Goal: Information Seeking & Learning: Learn about a topic

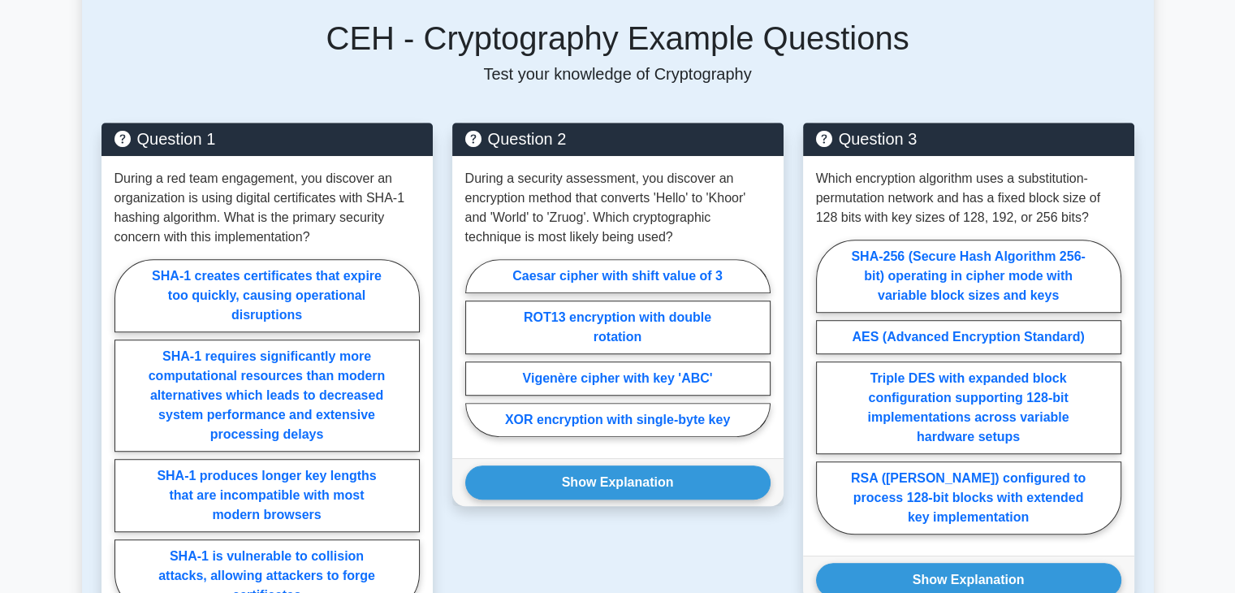
scroll to position [1039, 0]
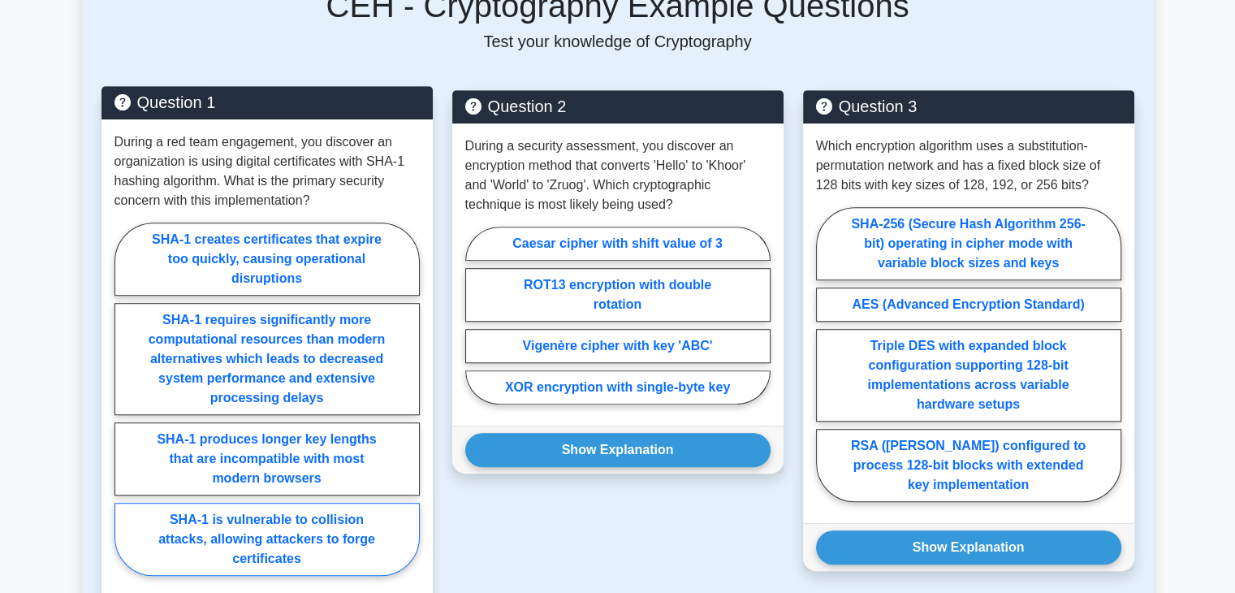
click at [339, 531] on label "SHA-1 is vulnerable to collision attacks, allowing attackers to forge certifica…" at bounding box center [266, 539] width 305 height 73
click at [125, 409] on input "SHA-1 is vulnerable to collision attacks, allowing attackers to forge certifica…" at bounding box center [119, 404] width 11 height 11
radio input "true"
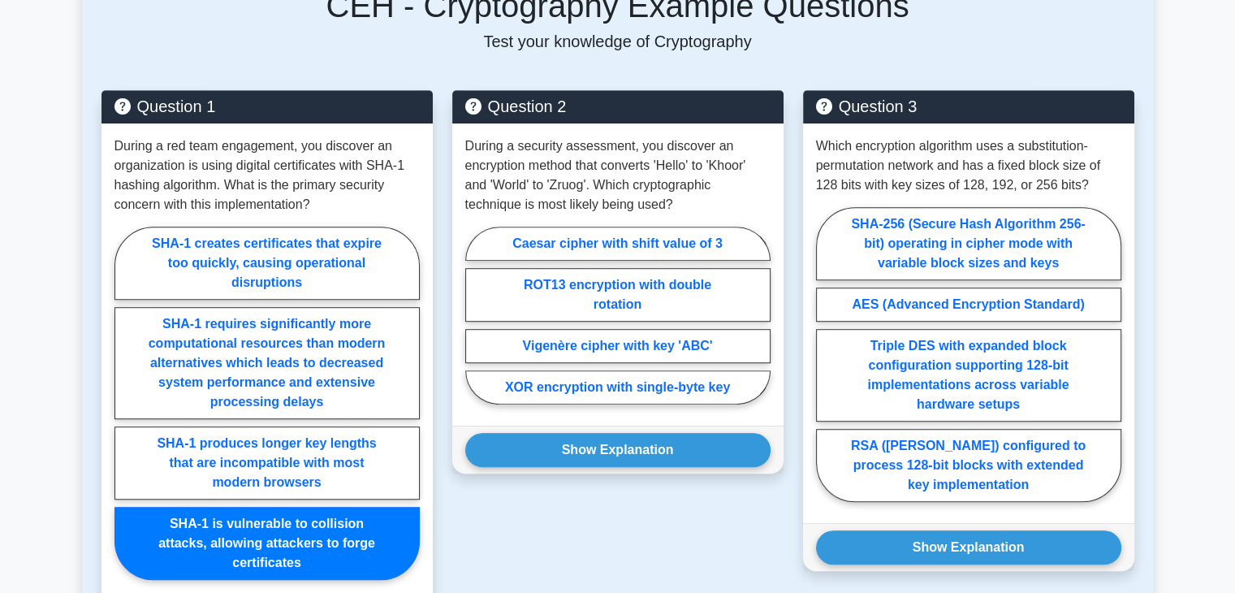
click at [478, 530] on div "Question 2 During a security assessment, you discover an encryption method that…" at bounding box center [618, 379] width 351 height 578
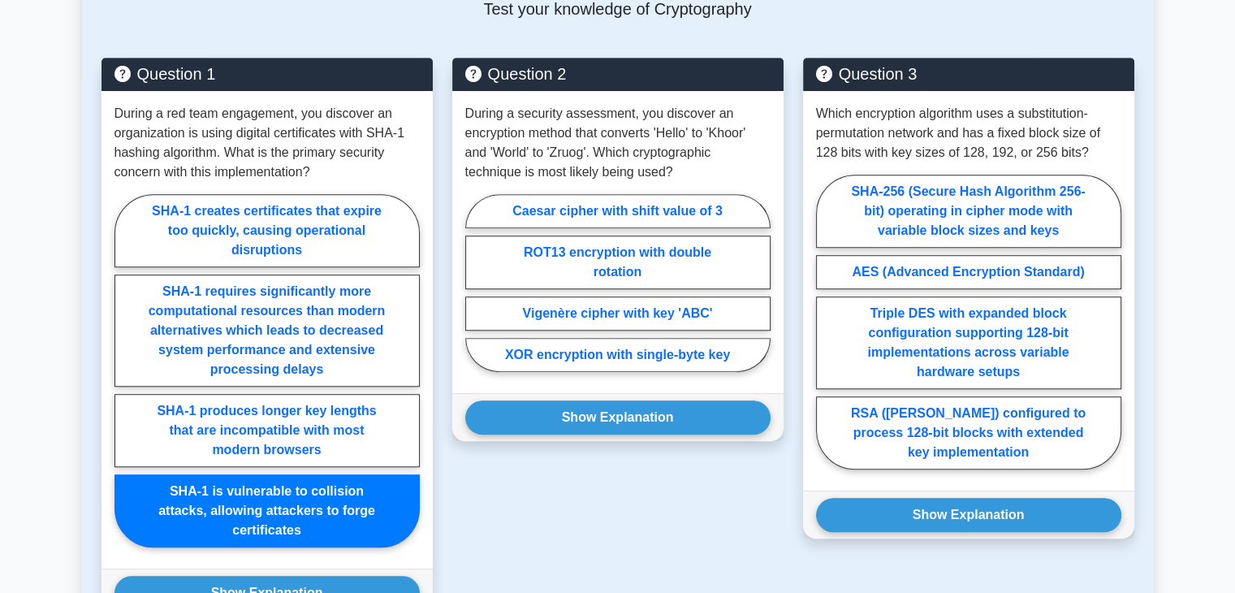
scroll to position [1104, 0]
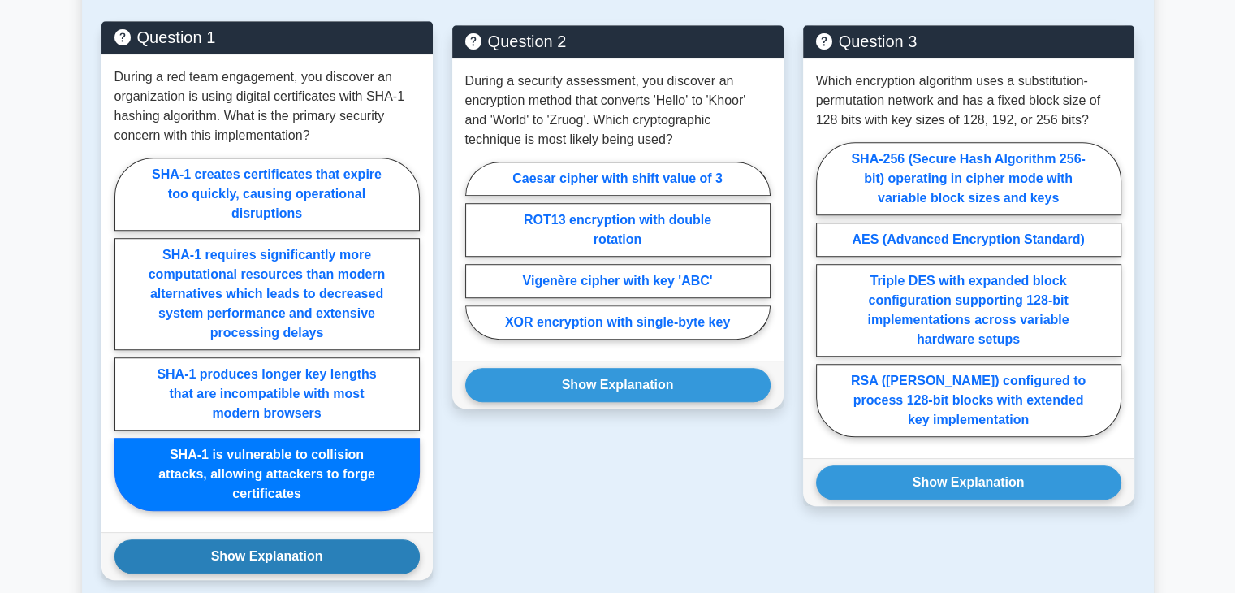
click at [380, 539] on button "Show Explanation" at bounding box center [266, 556] width 305 height 34
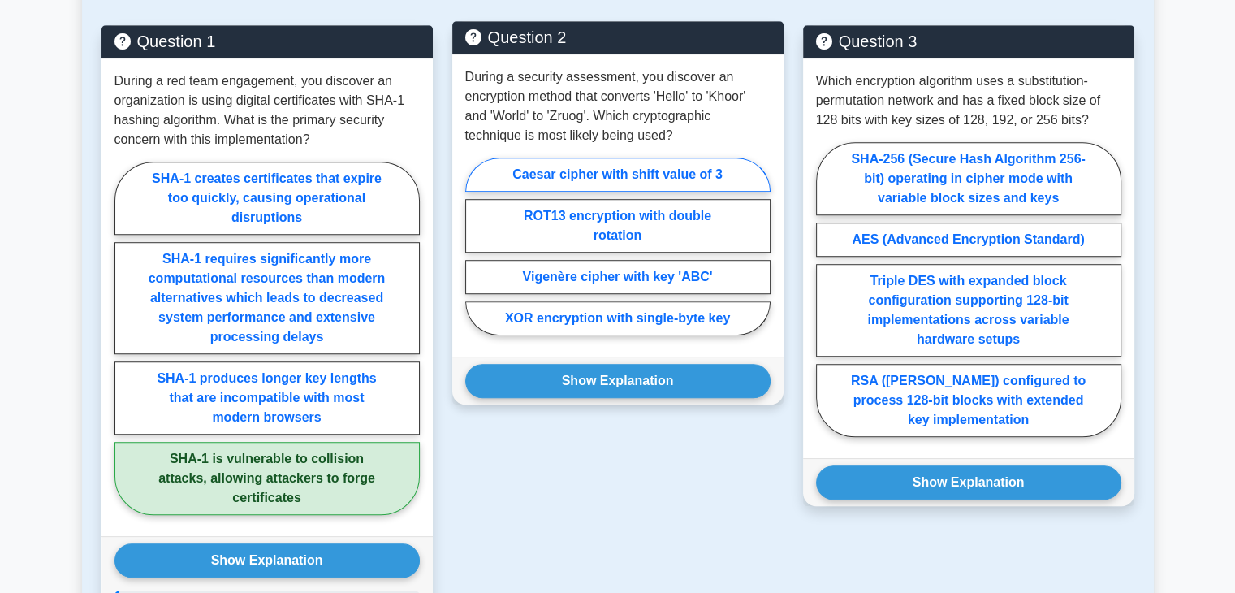
click at [672, 160] on label "Caesar cipher with shift value of 3" at bounding box center [617, 175] width 305 height 34
click at [476, 246] on input "Caesar cipher with shift value of 3" at bounding box center [470, 251] width 11 height 11
radio input "true"
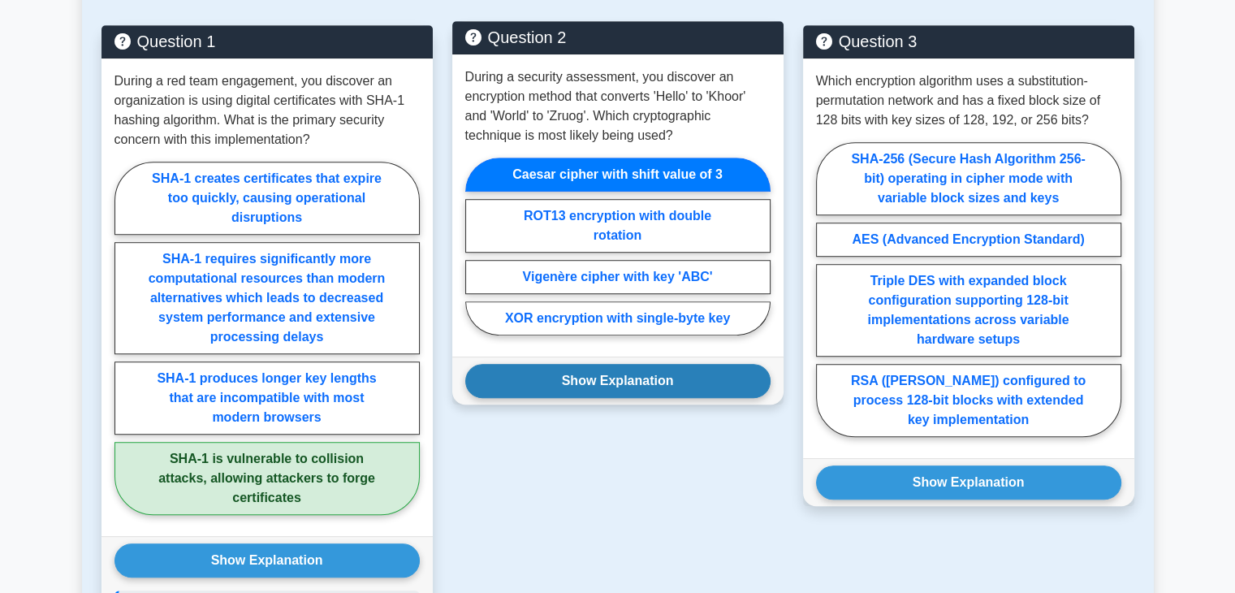
click at [665, 364] on button "Show Explanation" at bounding box center [617, 381] width 305 height 34
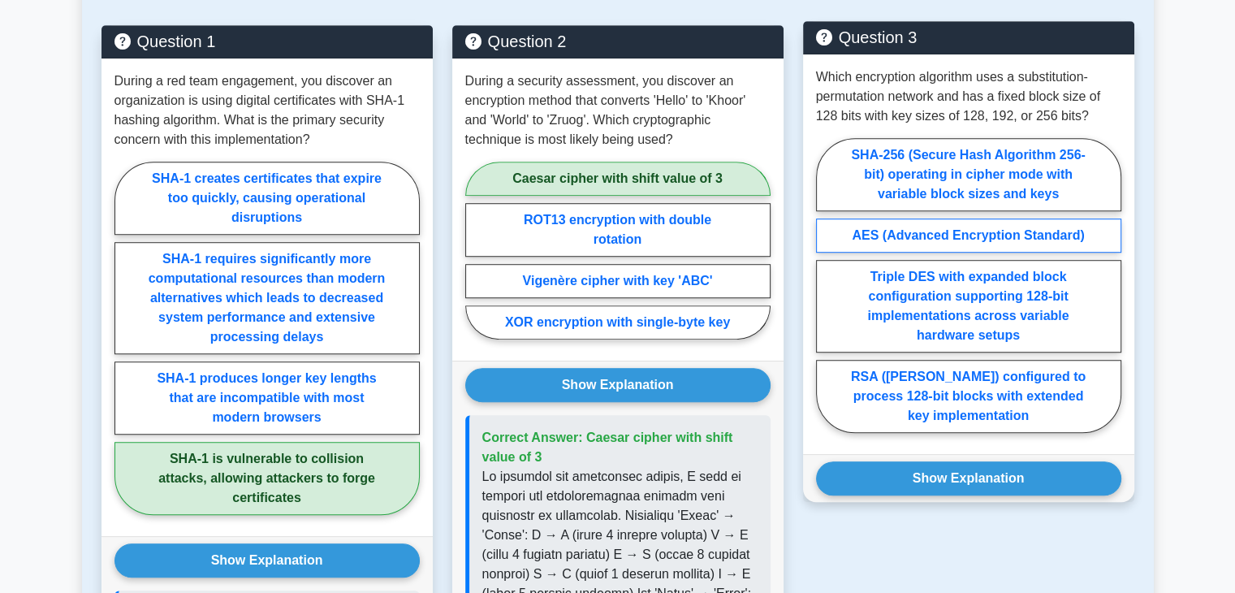
click at [961, 221] on label "AES (Advanced Encryption Standard)" at bounding box center [968, 235] width 305 height 34
click at [827, 285] on input "AES (Advanced Encryption Standard)" at bounding box center [821, 290] width 11 height 11
radio input "true"
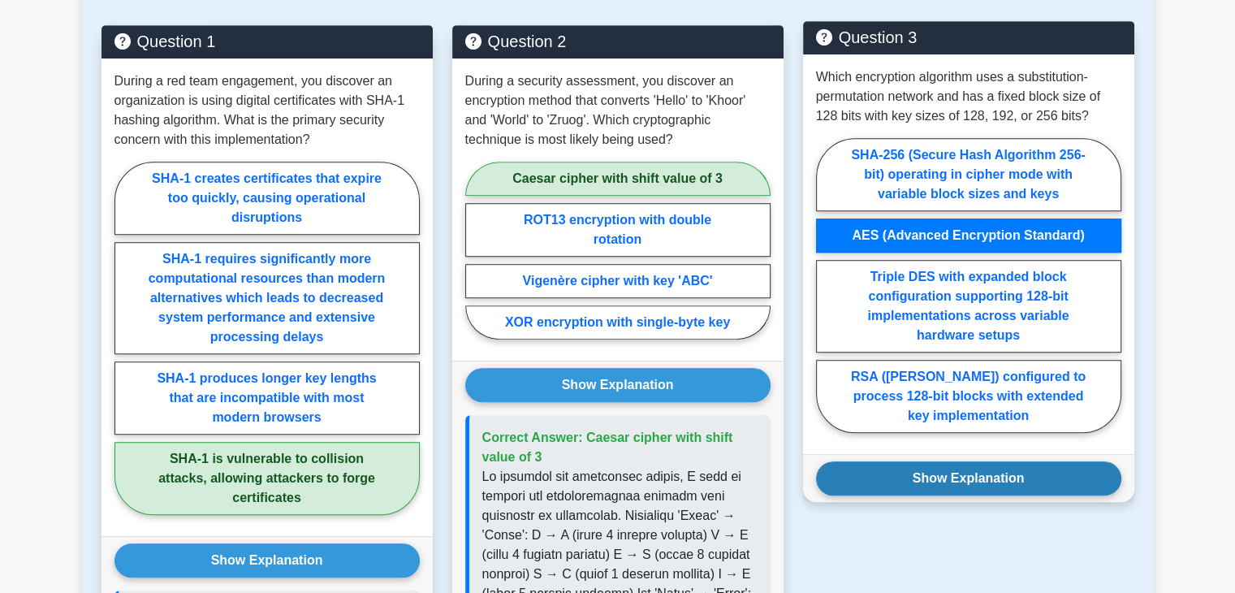
click at [989, 462] on button "Show Explanation" at bounding box center [968, 478] width 305 height 34
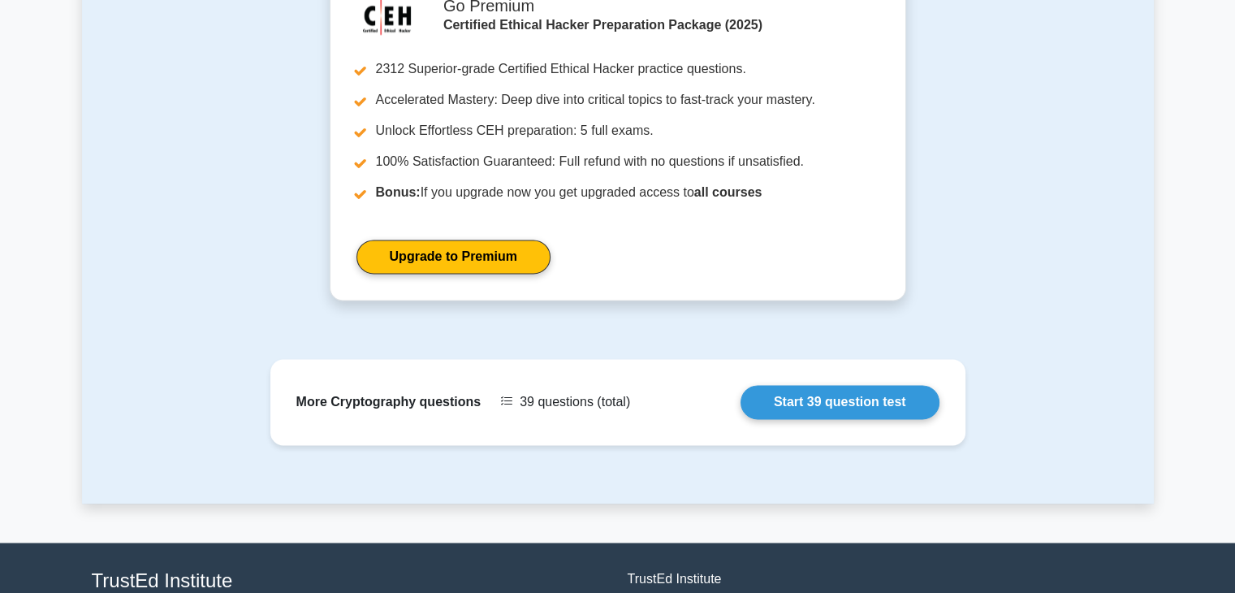
scroll to position [2533, 0]
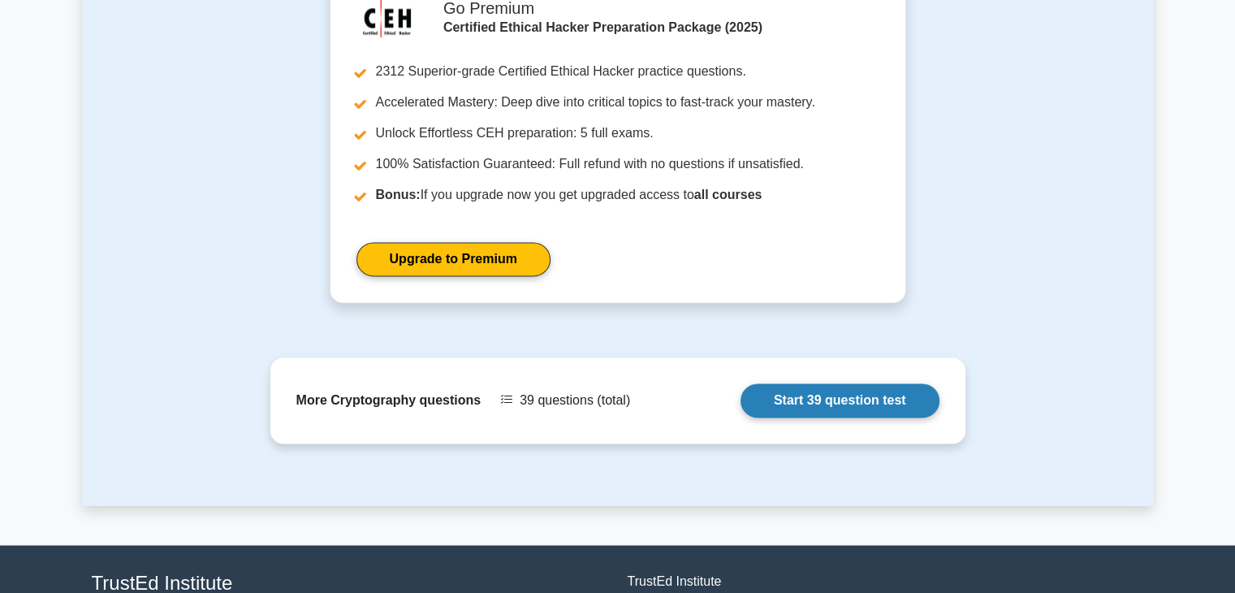
click at [870, 383] on link "Start 39 question test" at bounding box center [840, 400] width 199 height 34
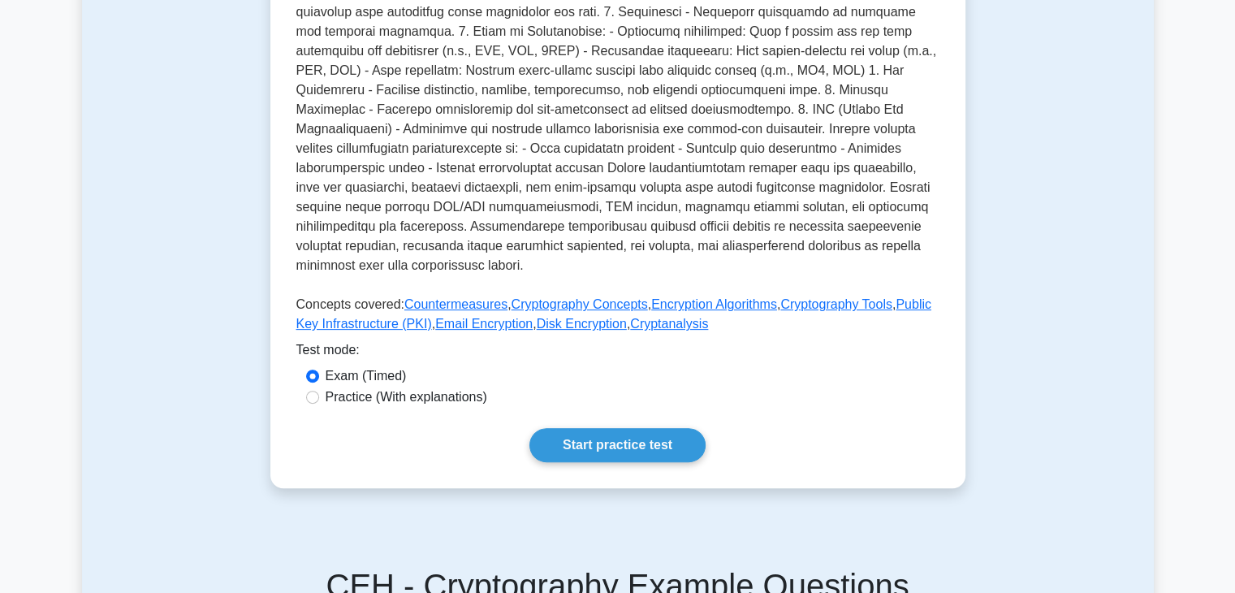
scroll to position [0, 0]
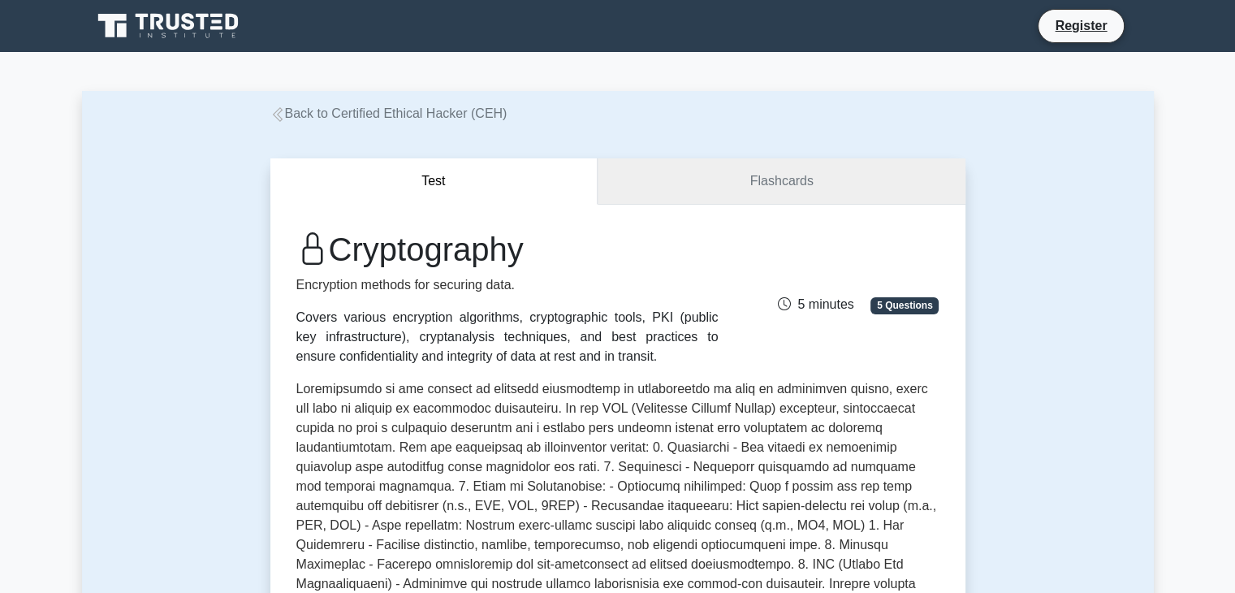
click at [816, 192] on link "Flashcards" at bounding box center [781, 181] width 367 height 46
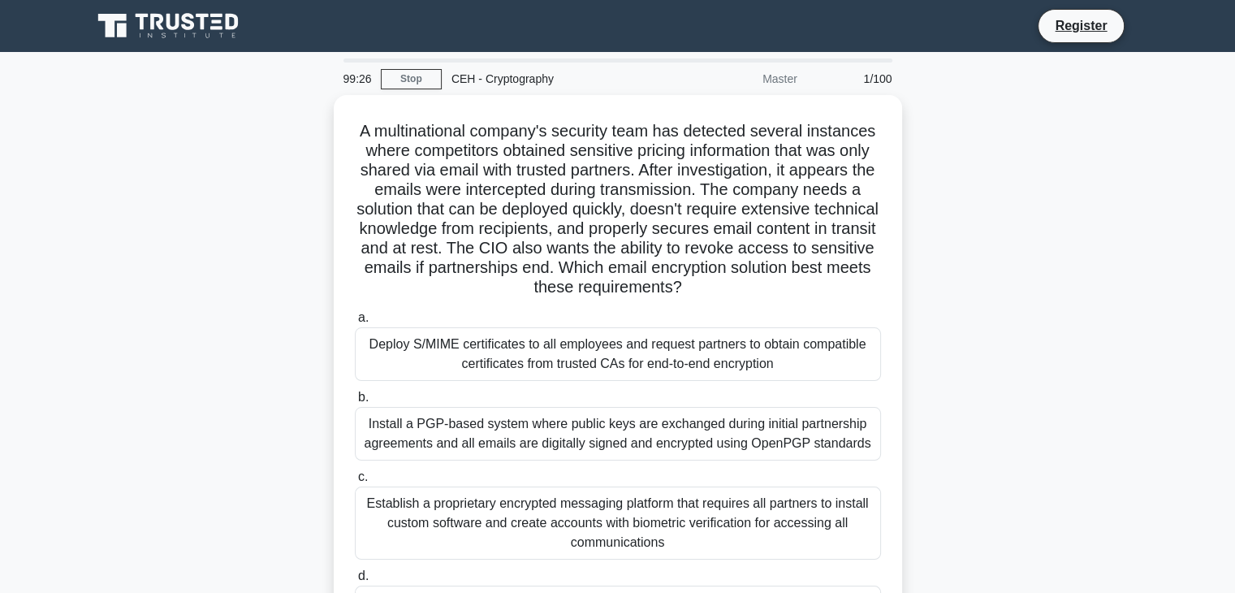
click at [979, 322] on div "A multinational company's security team has detected several instances where co…" at bounding box center [618, 388] width 1072 height 586
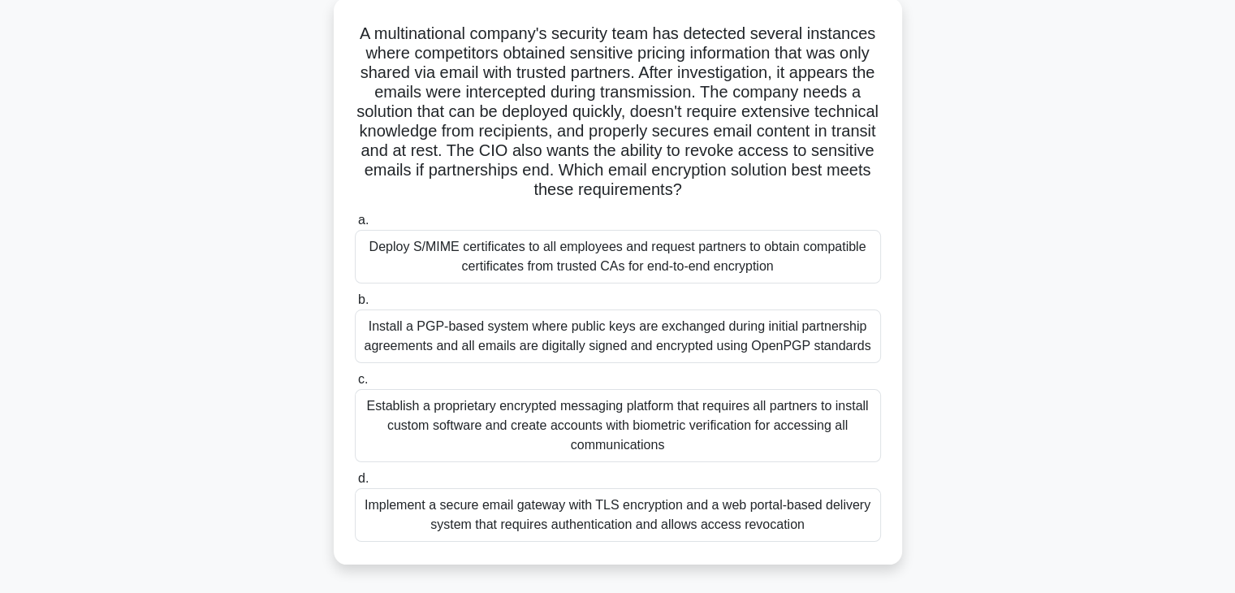
scroll to position [130, 0]
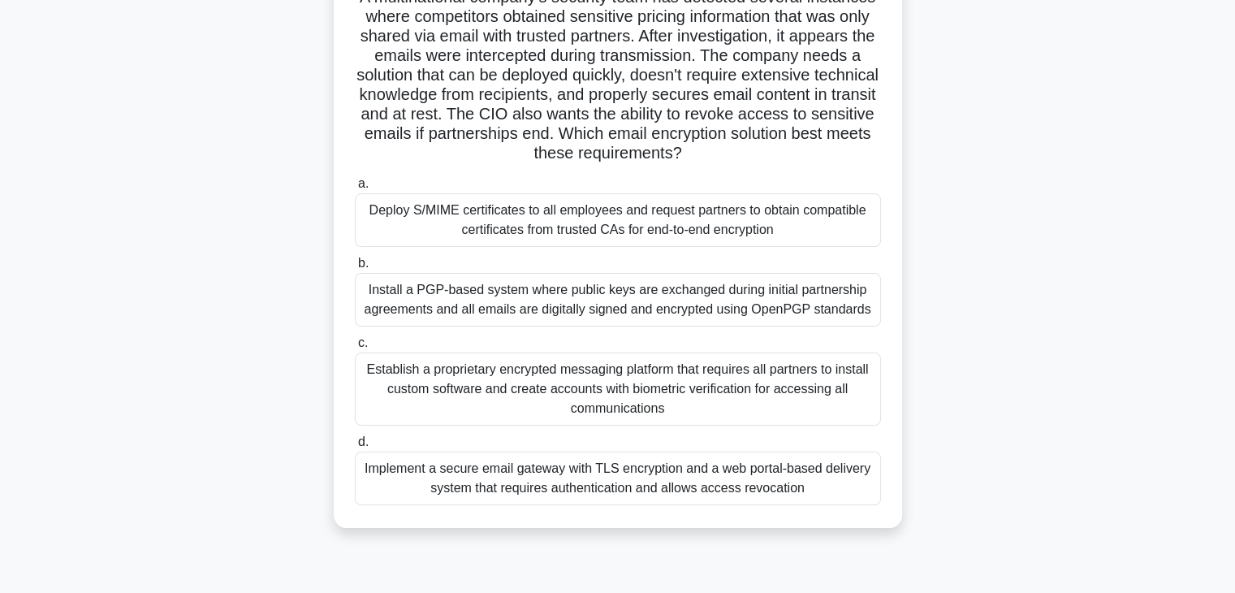
click at [783, 501] on div "Implement a secure email gateway with TLS encryption and a web portal-based del…" at bounding box center [618, 478] width 526 height 54
click at [355, 447] on input "d. Implement a secure email gateway with TLS encryption and a web portal-based …" at bounding box center [355, 442] width 0 height 11
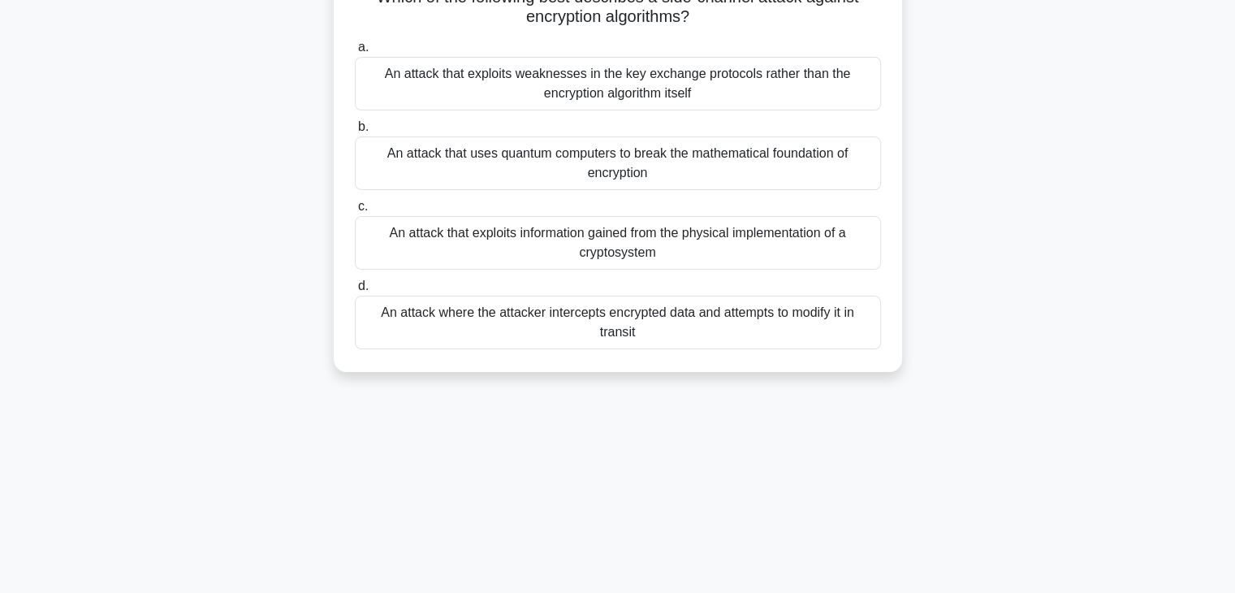
scroll to position [0, 0]
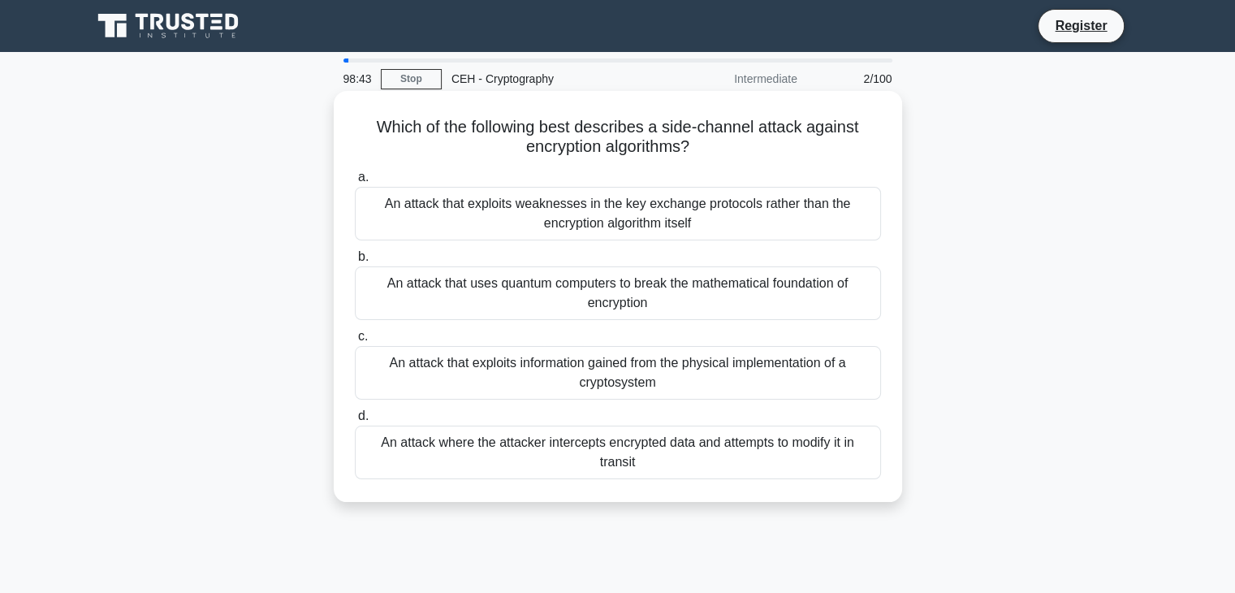
click at [762, 225] on div "An attack that exploits weaknesses in the key exchange protocols rather than th…" at bounding box center [618, 214] width 526 height 54
click at [355, 183] on input "a. An attack that exploits weaknesses in the key exchange protocols rather than…" at bounding box center [355, 177] width 0 height 11
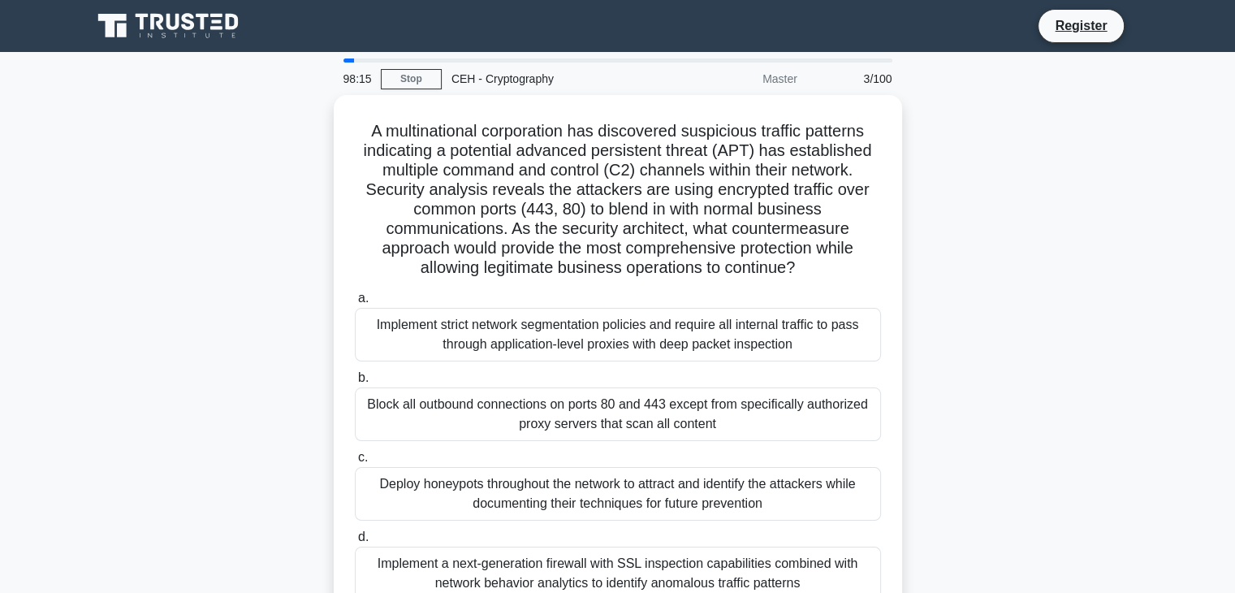
click at [1044, 338] on div "A multinational corporation has discovered suspicious traffic patterns indicati…" at bounding box center [618, 368] width 1072 height 547
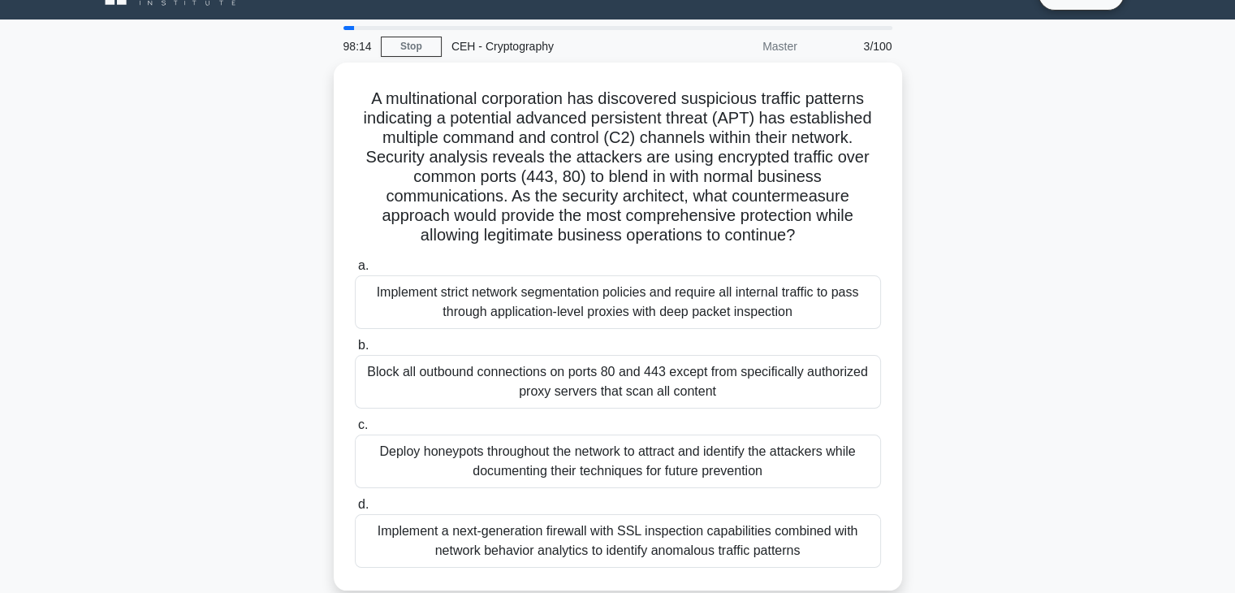
scroll to position [65, 0]
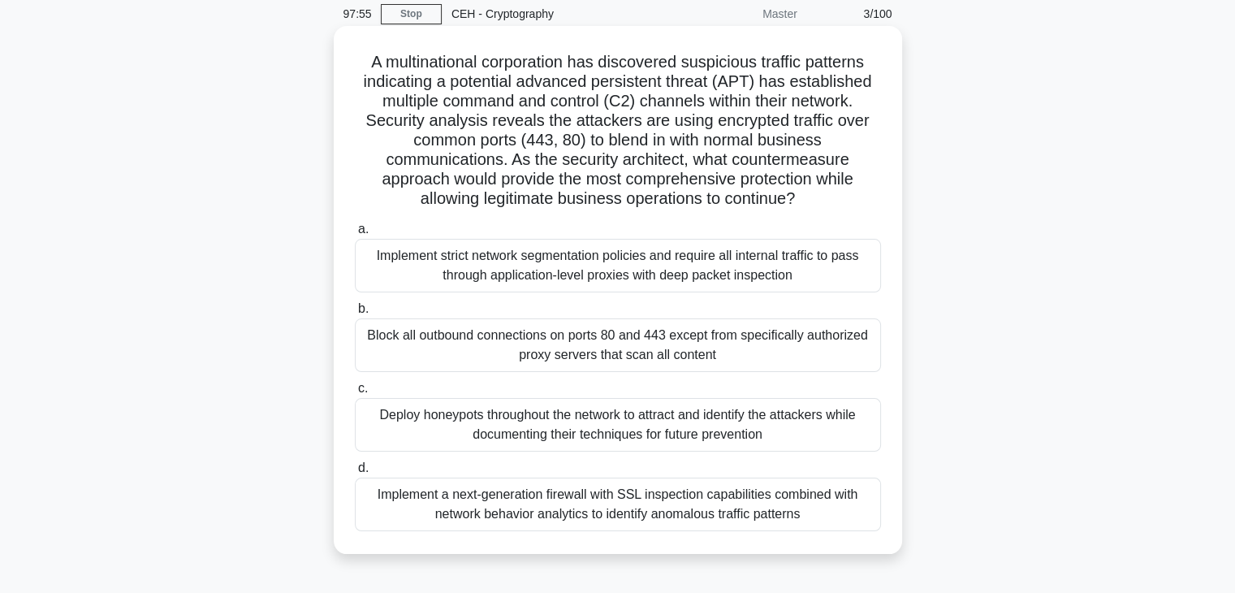
click at [832, 417] on div "Deploy honeypots throughout the network to attract and identify the attackers w…" at bounding box center [618, 425] width 526 height 54
click at [355, 394] on input "c. Deploy honeypots throughout the network to attract and identify the attacker…" at bounding box center [355, 388] width 0 height 11
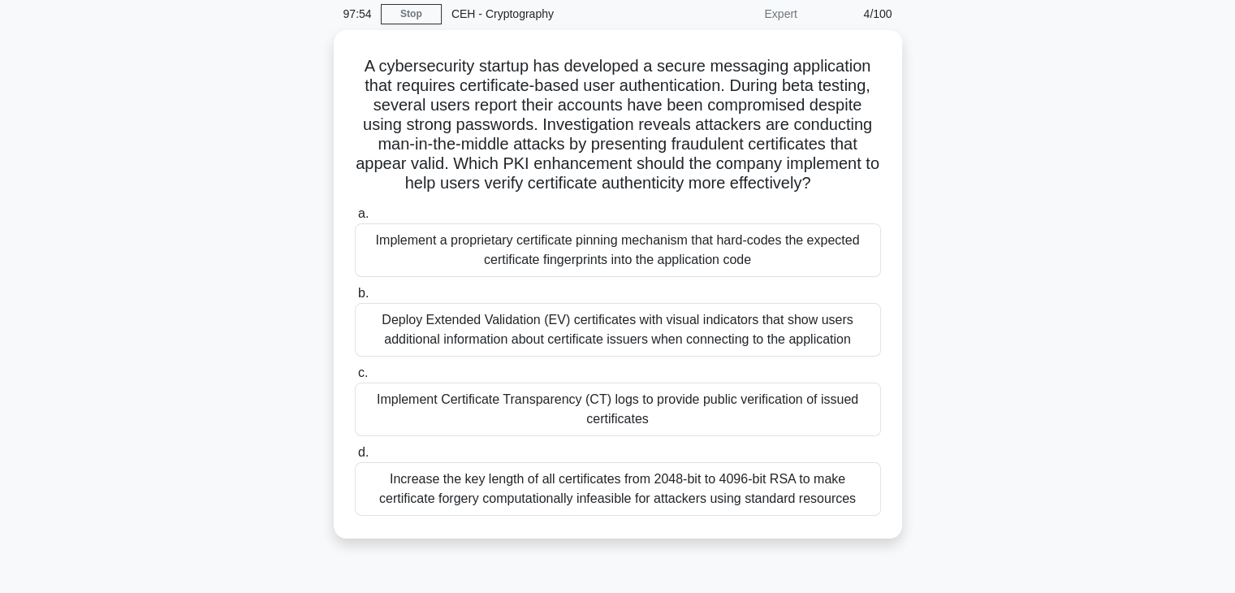
scroll to position [0, 0]
